Goal: Navigation & Orientation: Find specific page/section

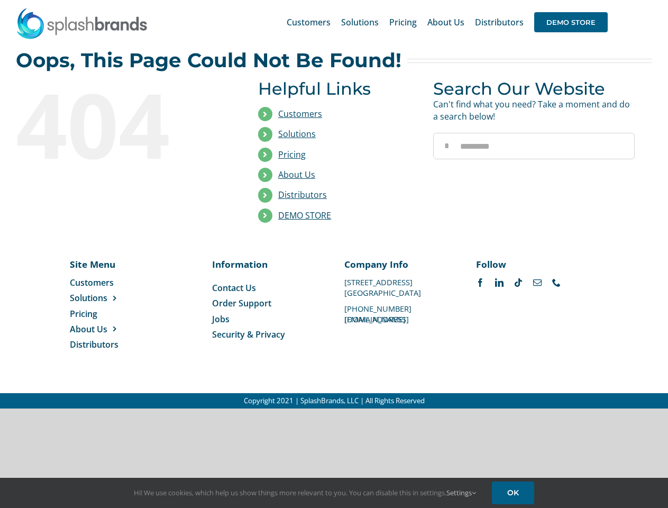
click at [334, 204] on li "Distributors" at bounding box center [337, 195] width 159 height 20
click at [604, 0] on div "Search for: * Customers Solutions Stores New Hire Kits Manufacturing Store Mark…" at bounding box center [334, 22] width 637 height 44
click at [571, 22] on span "DEMO STORE" at bounding box center [571, 22] width 74 height 20
click at [305, 215] on link "DEMO STORE" at bounding box center [304, 216] width 53 height 12
click at [105, 298] on span "Solutions" at bounding box center [89, 298] width 38 height 12
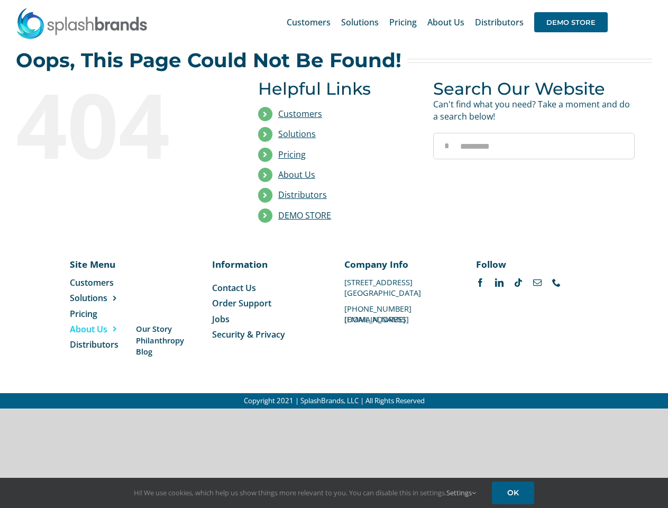
click at [105, 329] on span "About Us" at bounding box center [89, 329] width 38 height 12
click at [462, 493] on link "Settings" at bounding box center [462, 493] width 30 height 10
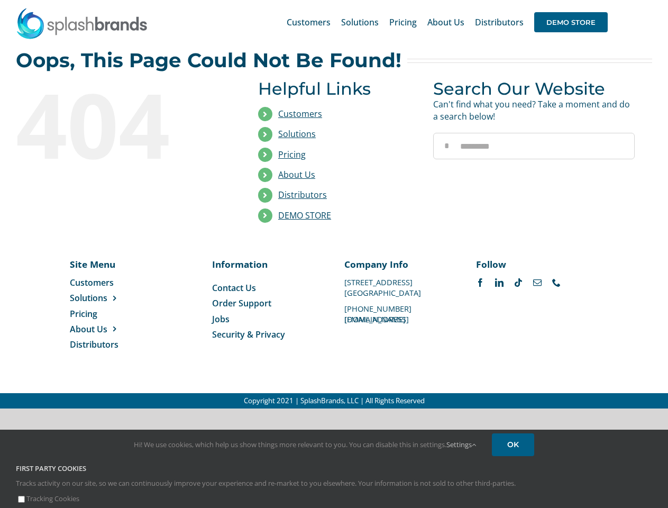
click at [515, 493] on div "First Party Cookies Tracks activity on our site, so we can continuously improve…" at bounding box center [334, 484] width 652 height 41
